Goal: Transaction & Acquisition: Purchase product/service

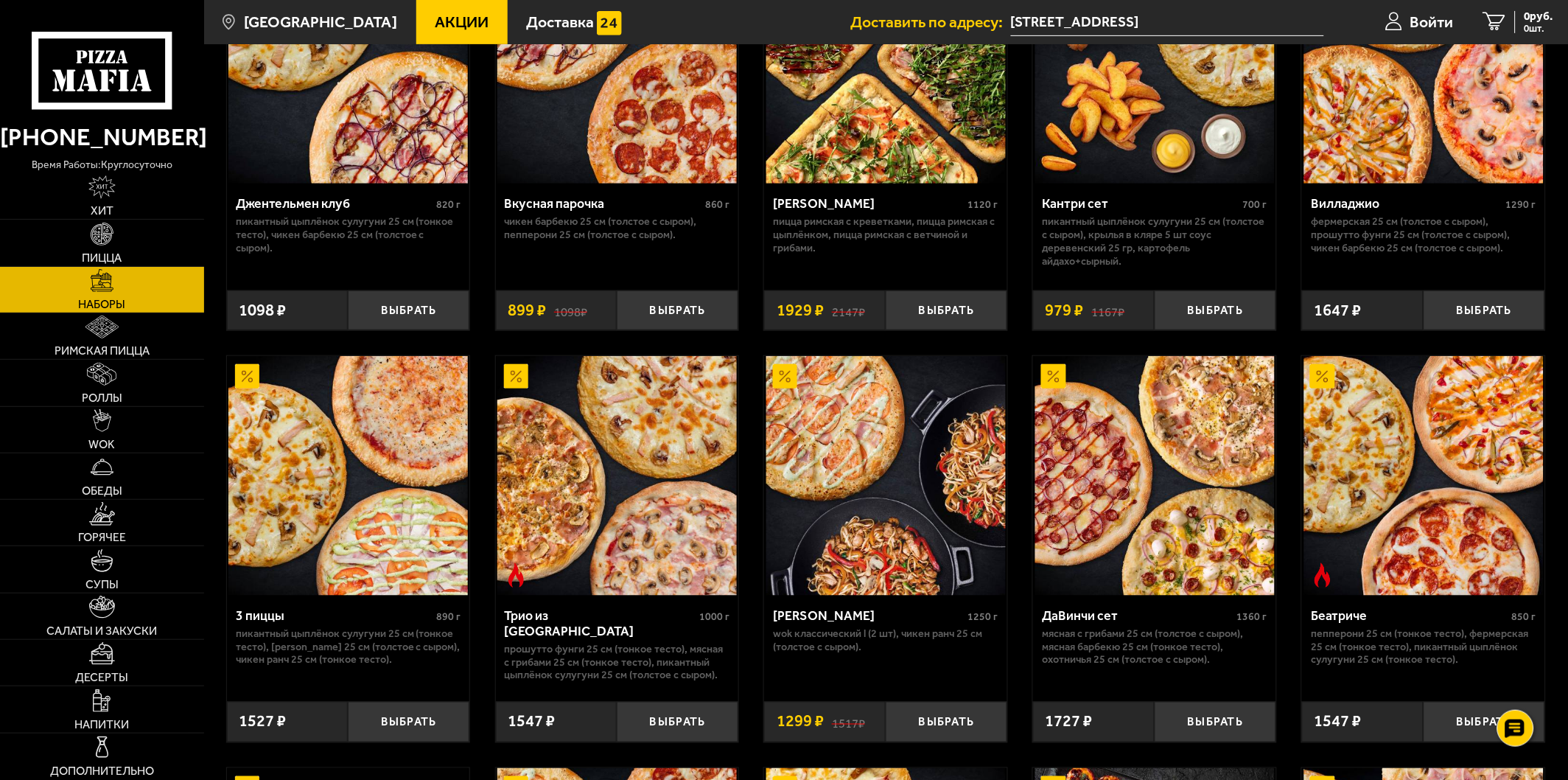
scroll to position [245, 0]
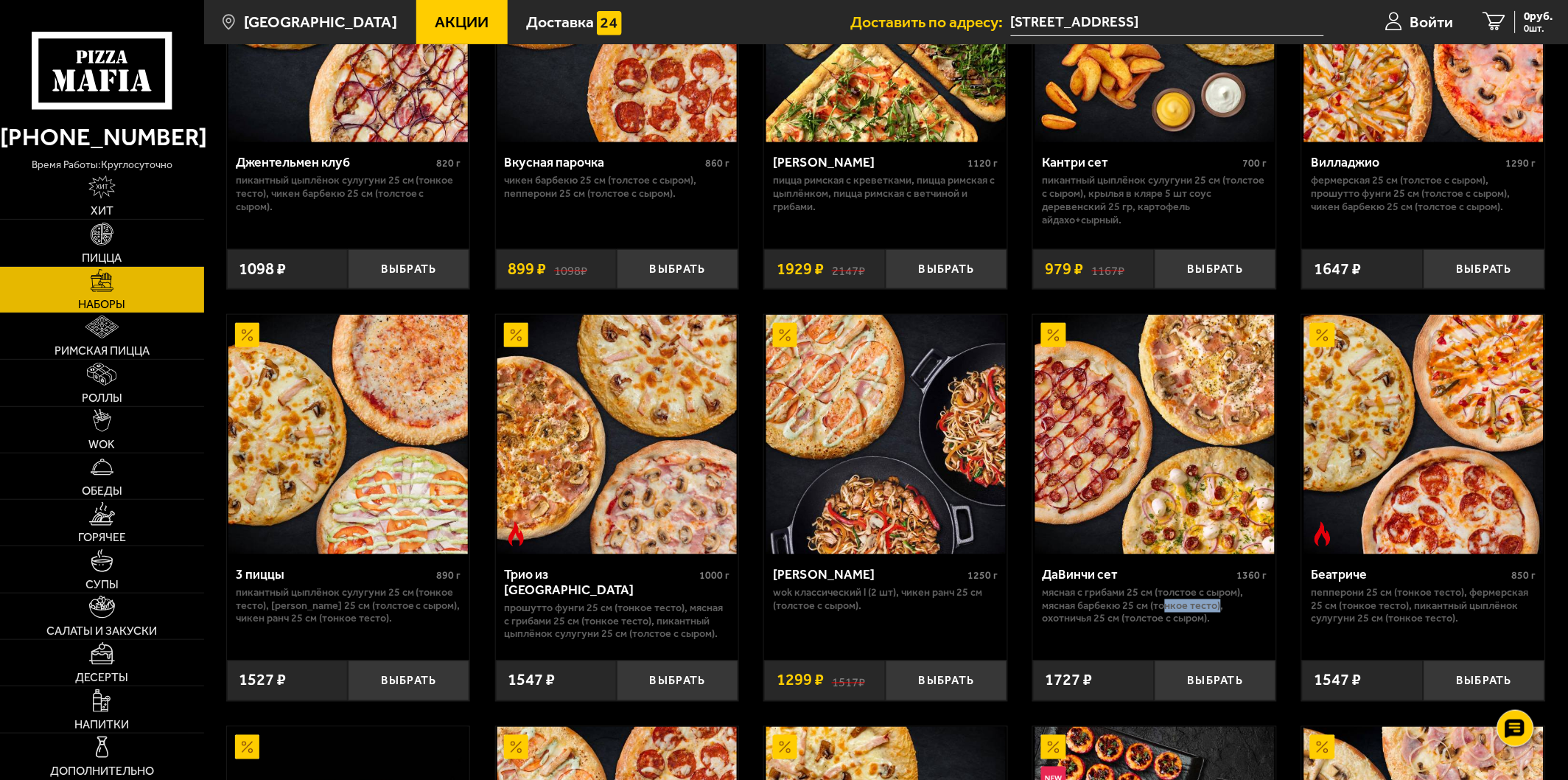
drag, startPoint x: 1168, startPoint y: 612, endPoint x: 1219, endPoint y: 612, distance: 51.0
click at [1219, 612] on p "Мясная с грибами 25 см (толстое с сыром), Мясная Барбекю 25 см (тонкое тесто), …" at bounding box center [1155, 606] width 225 height 39
drag, startPoint x: 1154, startPoint y: 603, endPoint x: 1218, endPoint y: 611, distance: 64.5
click at [1218, 611] on p "Мясная с грибами 25 см (толстое с сыром), Мясная Барбекю 25 см (тонкое тесто), …" at bounding box center [1155, 606] width 225 height 39
drag, startPoint x: 1125, startPoint y: 620, endPoint x: 1204, endPoint y: 623, distance: 79.1
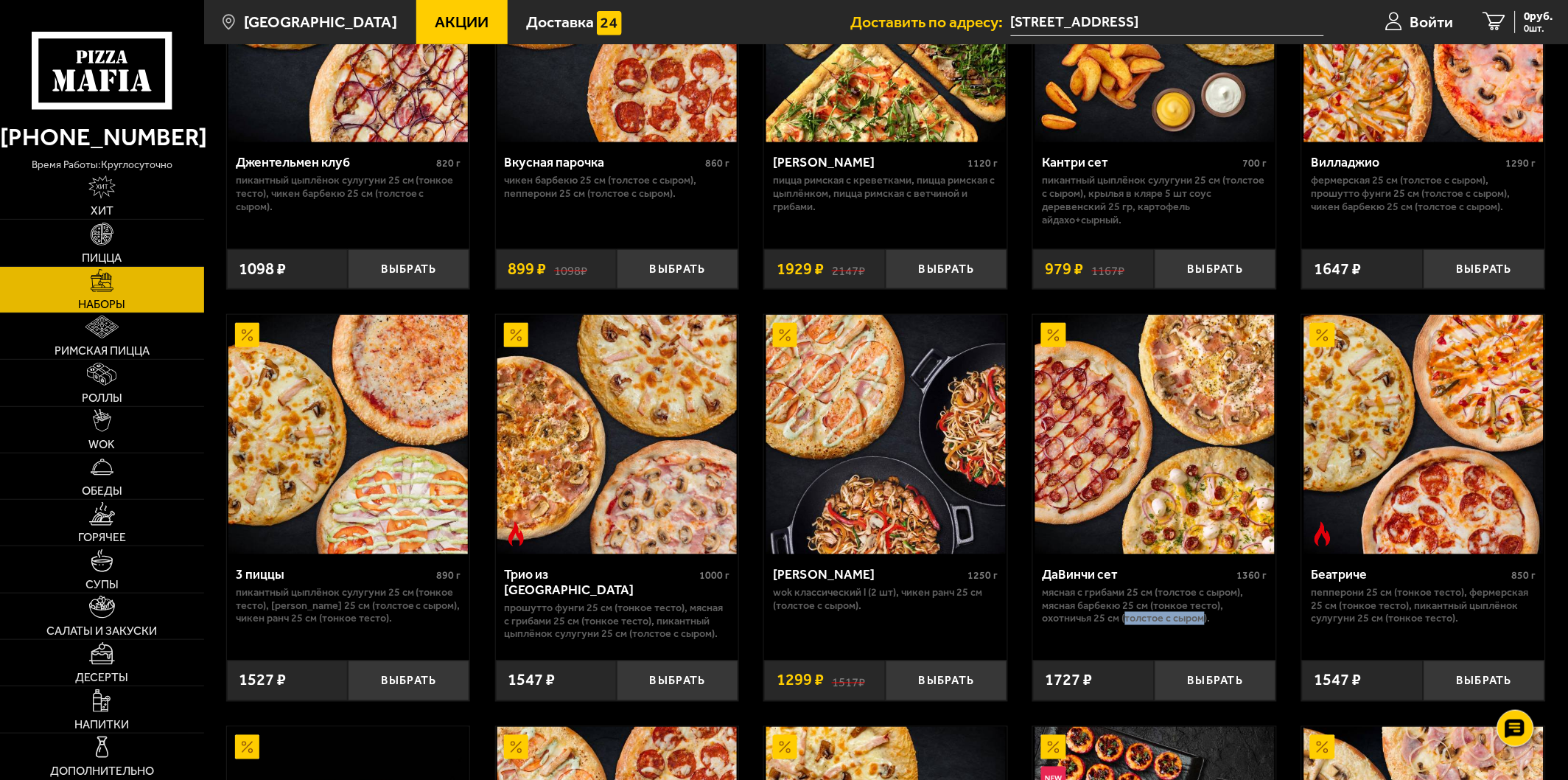
click at [1204, 623] on p "Мясная с грибами 25 см (толстое с сыром), Мясная Барбекю 25 см (тонкое тесто), …" at bounding box center [1155, 606] width 225 height 39
click at [1218, 611] on p "Мясная с грибами 25 см (толстое с сыром), Мясная Барбекю 25 см (тонкое тесто), …" at bounding box center [1155, 606] width 225 height 39
drag, startPoint x: 1217, startPoint y: 620, endPoint x: 1043, endPoint y: 596, distance: 175.6
click at [1043, 596] on p "Мясная с грибами 25 см (толстое с сыром), Мясная Барбекю 25 см (тонкое тесто), …" at bounding box center [1155, 606] width 225 height 39
click at [1211, 622] on p "Мясная с грибами 25 см (толстое с сыром), Мясная Барбекю 25 см (тонкое тесто), …" at bounding box center [1155, 606] width 225 height 39
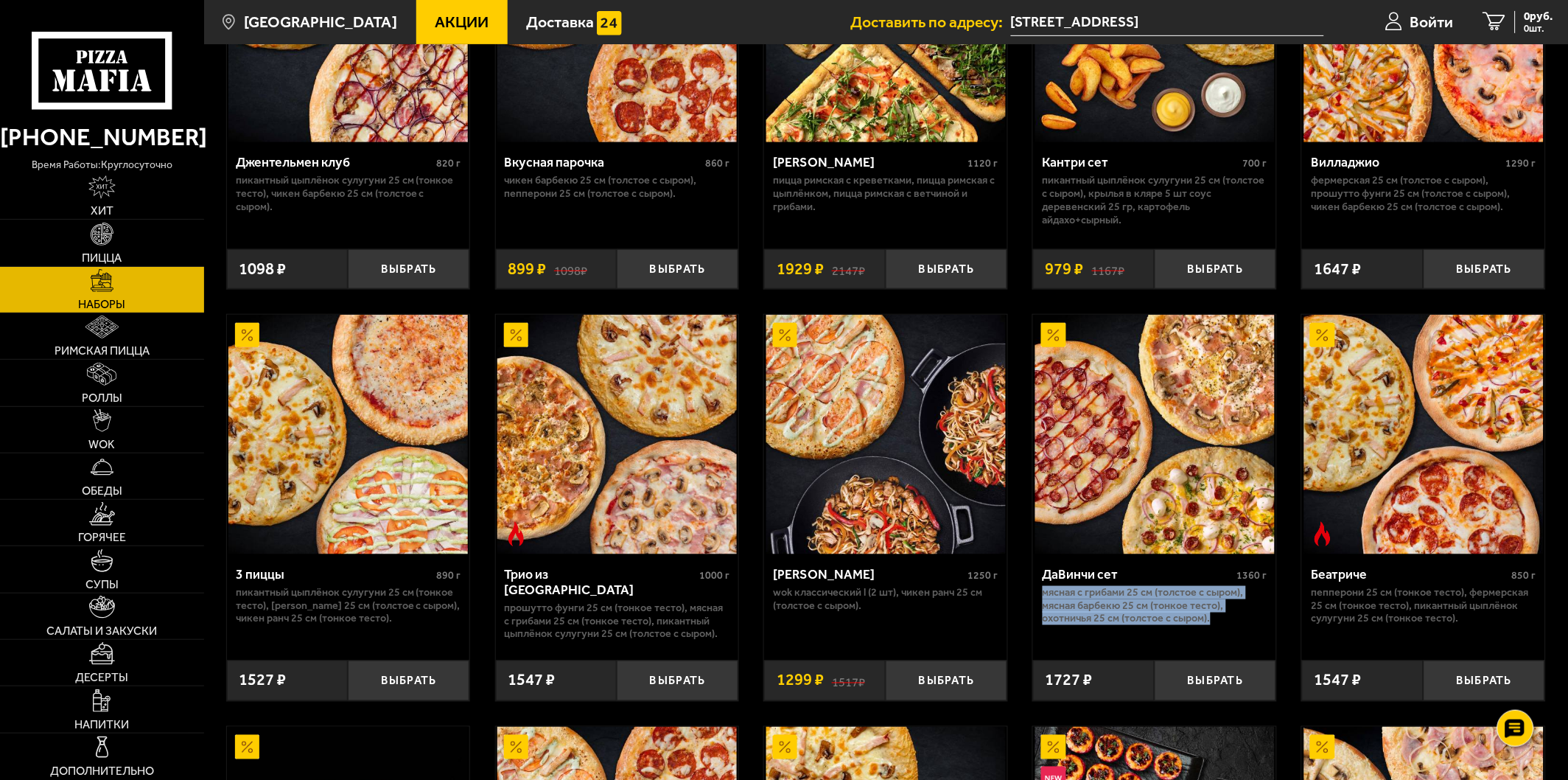
drag, startPoint x: 1210, startPoint y: 620, endPoint x: 1042, endPoint y: 590, distance: 170.7
click at [1043, 590] on p "Мясная с грибами 25 см (толстое с сыром), Мясная Барбекю 25 см (тонкое тесто), …" at bounding box center [1155, 606] width 225 height 39
click at [1062, 592] on p "Мясная с грибами 25 см (толстое с сыром), Мясная Барбекю 25 см (тонкое тесто), …" at bounding box center [1155, 606] width 225 height 39
drag, startPoint x: 1213, startPoint y: 620, endPoint x: 1041, endPoint y: 597, distance: 173.5
click at [1041, 597] on div "ДаВинчи сет 1360 г Мясная с грибами 25 см (толстое с сыром), Мясная Барбекю 25 …" at bounding box center [1154, 602] width 243 height 95
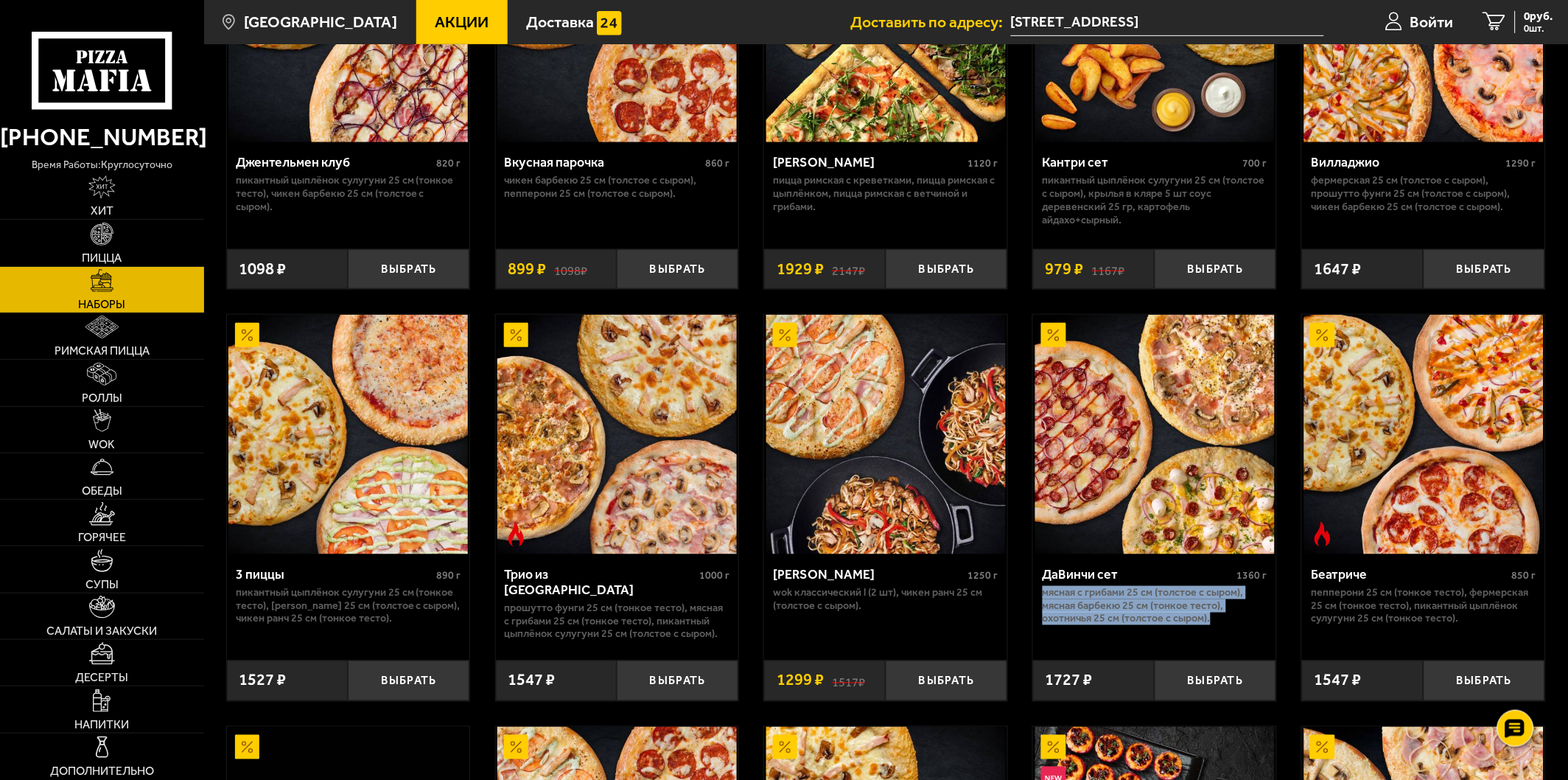
click at [1126, 591] on p "Мясная с грибами 25 см (толстое с сыром), Мясная Барбекю 25 см (тонкое тесто), …" at bounding box center [1155, 606] width 225 height 39
drag, startPoint x: 1216, startPoint y: 622, endPoint x: 1043, endPoint y: 597, distance: 174.8
click at [1043, 597] on p "Мясная с грибами 25 см (толстое с сыром), Мясная Барбекю 25 см (тонкое тесто), …" at bounding box center [1155, 606] width 225 height 39
click at [1064, 604] on p "Мясная с грибами 25 см (толстое с сыром), Мясная Барбекю 25 см (тонкое тесто), …" at bounding box center [1155, 606] width 225 height 39
drag, startPoint x: 1212, startPoint y: 618, endPoint x: 1043, endPoint y: 599, distance: 170.1
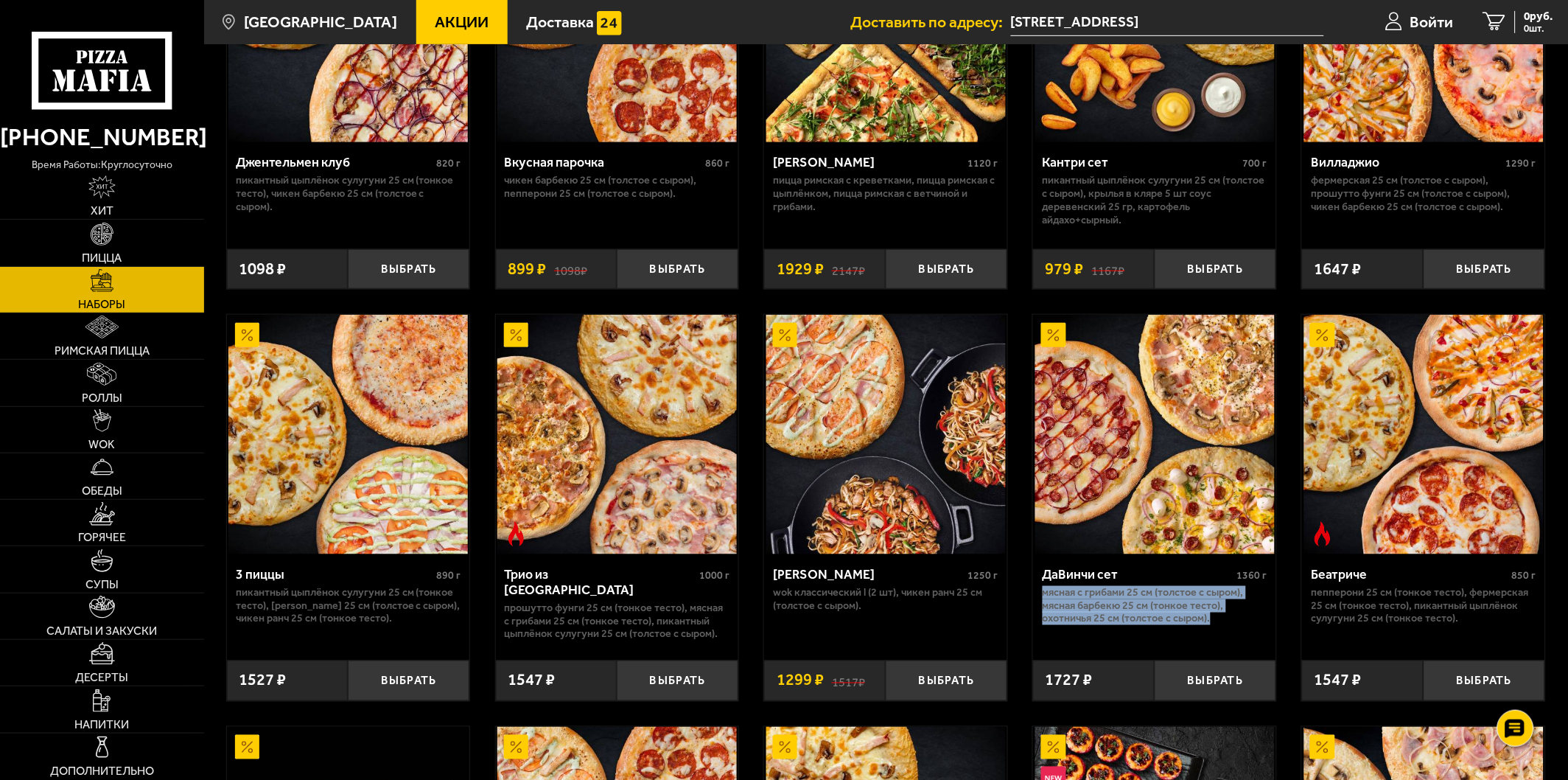
click at [1043, 599] on p "Мясная с грибами 25 см (толстое с сыром), Мясная Барбекю 25 см (тонкое тесто), …" at bounding box center [1155, 606] width 225 height 39
drag, startPoint x: 1043, startPoint y: 593, endPoint x: 1222, endPoint y: 629, distance: 182.6
click at [1222, 629] on div "ДаВинчи сет 1360 г Мясная с грибами 25 см (толстое с сыром), Мясная Барбекю 25 …" at bounding box center [1154, 602] width 243 height 95
click at [1217, 620] on p "Мясная с грибами 25 см (толстое с сыром), Мясная Барбекю 25 см (тонкое тесто), …" at bounding box center [1155, 606] width 225 height 39
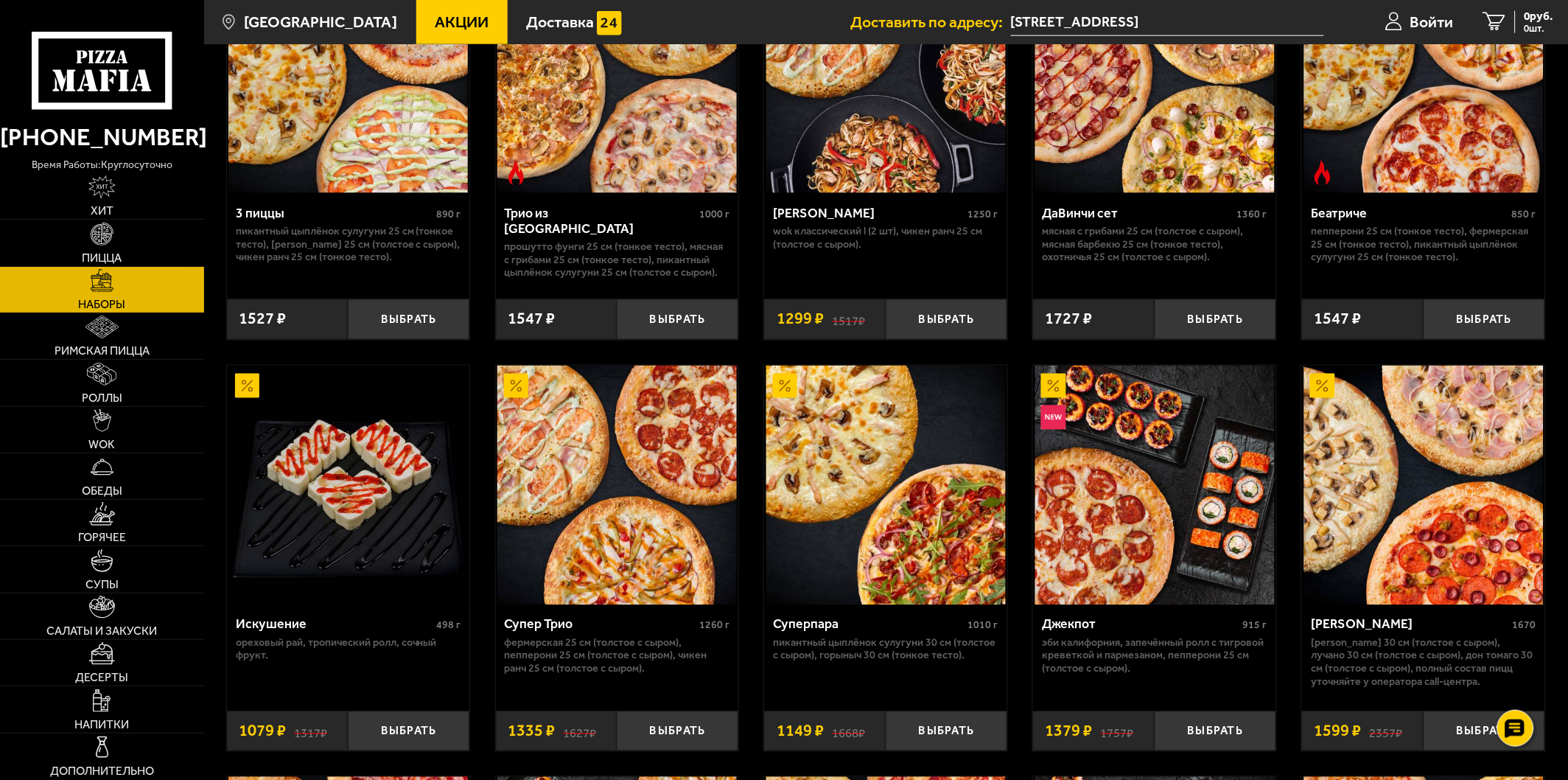
scroll to position [573, 0]
